Goal: Transaction & Acquisition: Purchase product/service

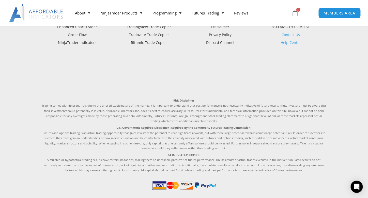
drag, startPoint x: 222, startPoint y: 148, endPoint x: 205, endPoint y: 210, distance: 64.1
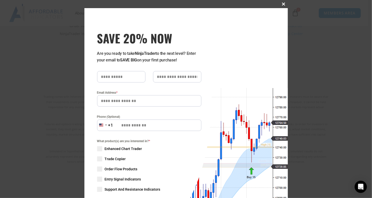
click at [281, 4] on span "SAVE 20% NOW popup" at bounding box center [283, 4] width 8 height 3
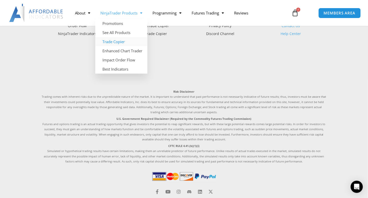
click at [115, 44] on link "Trade Copier" at bounding box center [121, 41] width 52 height 9
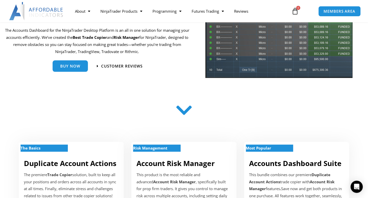
scroll to position [51, 0]
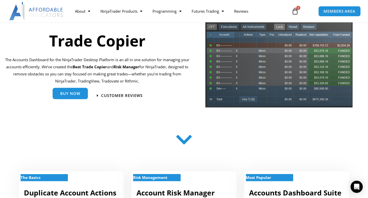
click at [67, 94] on span "Buy Now" at bounding box center [70, 94] width 20 height 4
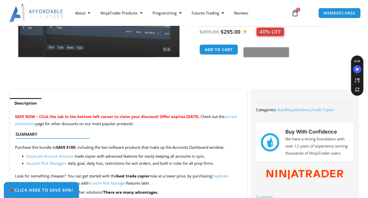
scroll to position [102, 0]
